Goal: Task Accomplishment & Management: Manage account settings

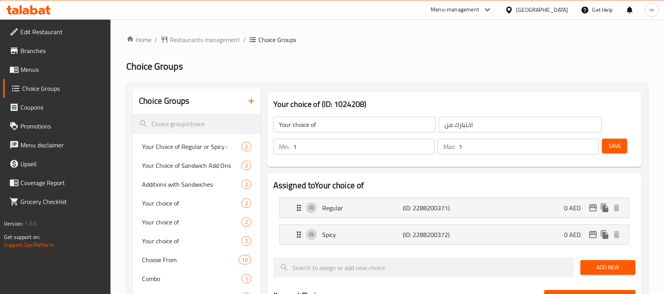
click at [34, 13] on icon at bounding box center [28, 9] width 44 height 9
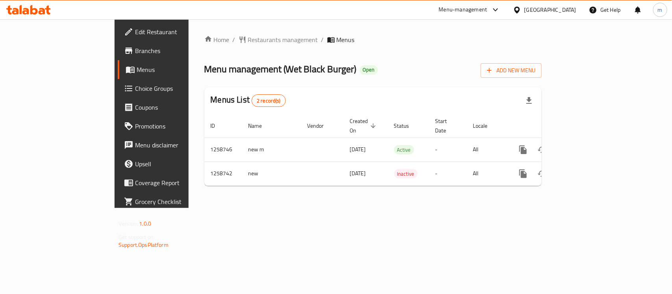
click at [135, 92] on span "Choice Groups" at bounding box center [177, 88] width 85 height 9
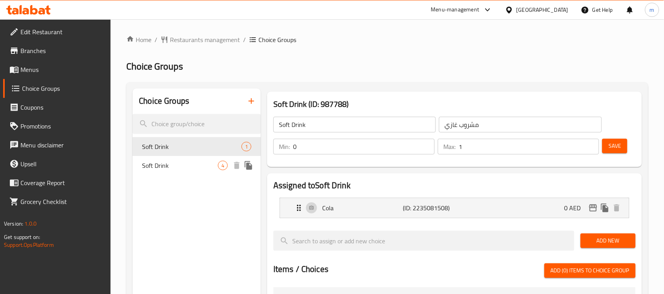
click at [176, 164] on span "Soft Drink" at bounding box center [180, 165] width 76 height 9
type input "Soft Drink"
type input "1"
